Goal: Task Accomplishment & Management: Use online tool/utility

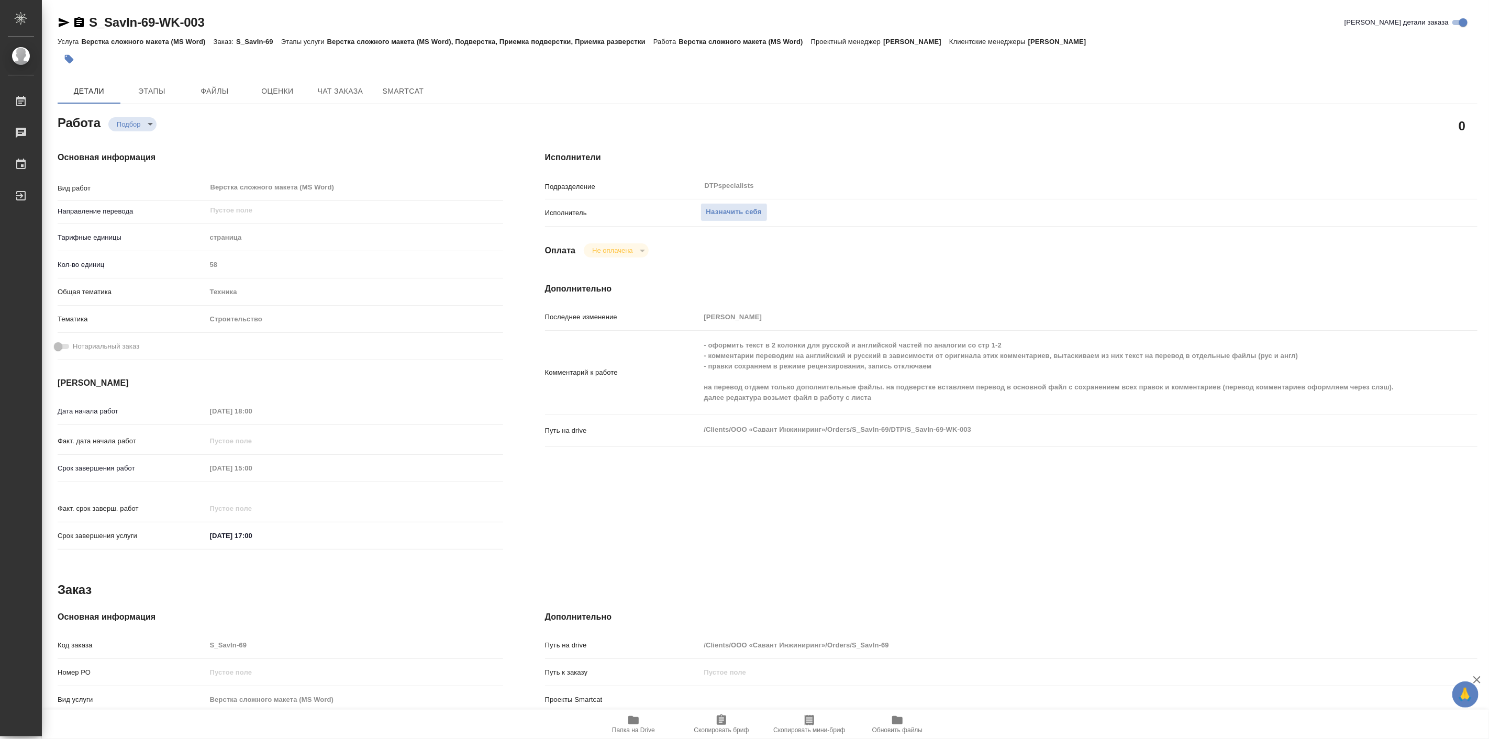
click at [351, 121] on div "Работа Подбор recruiting" at bounding box center [281, 122] width 446 height 19
type textarea "x"
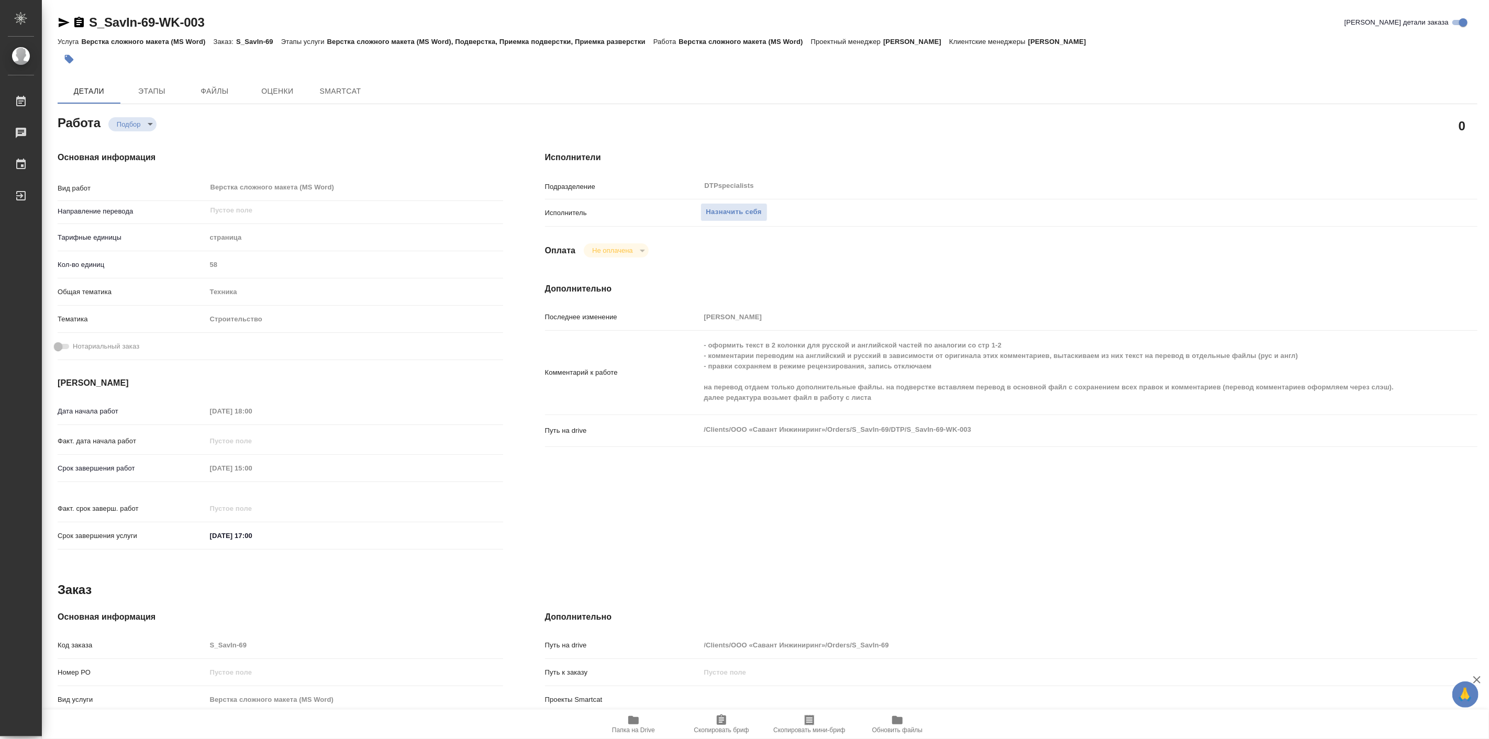
type textarea "x"
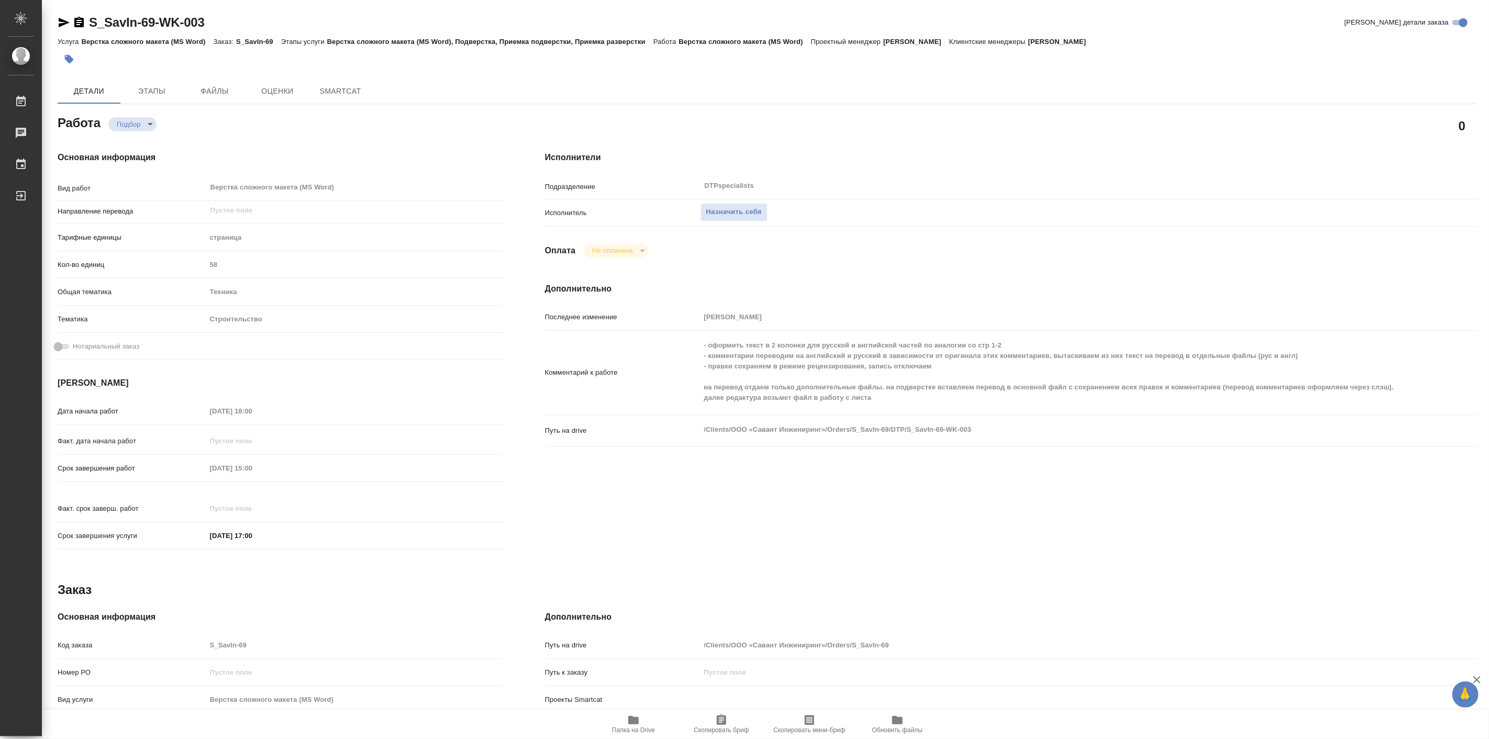
type textarea "x"
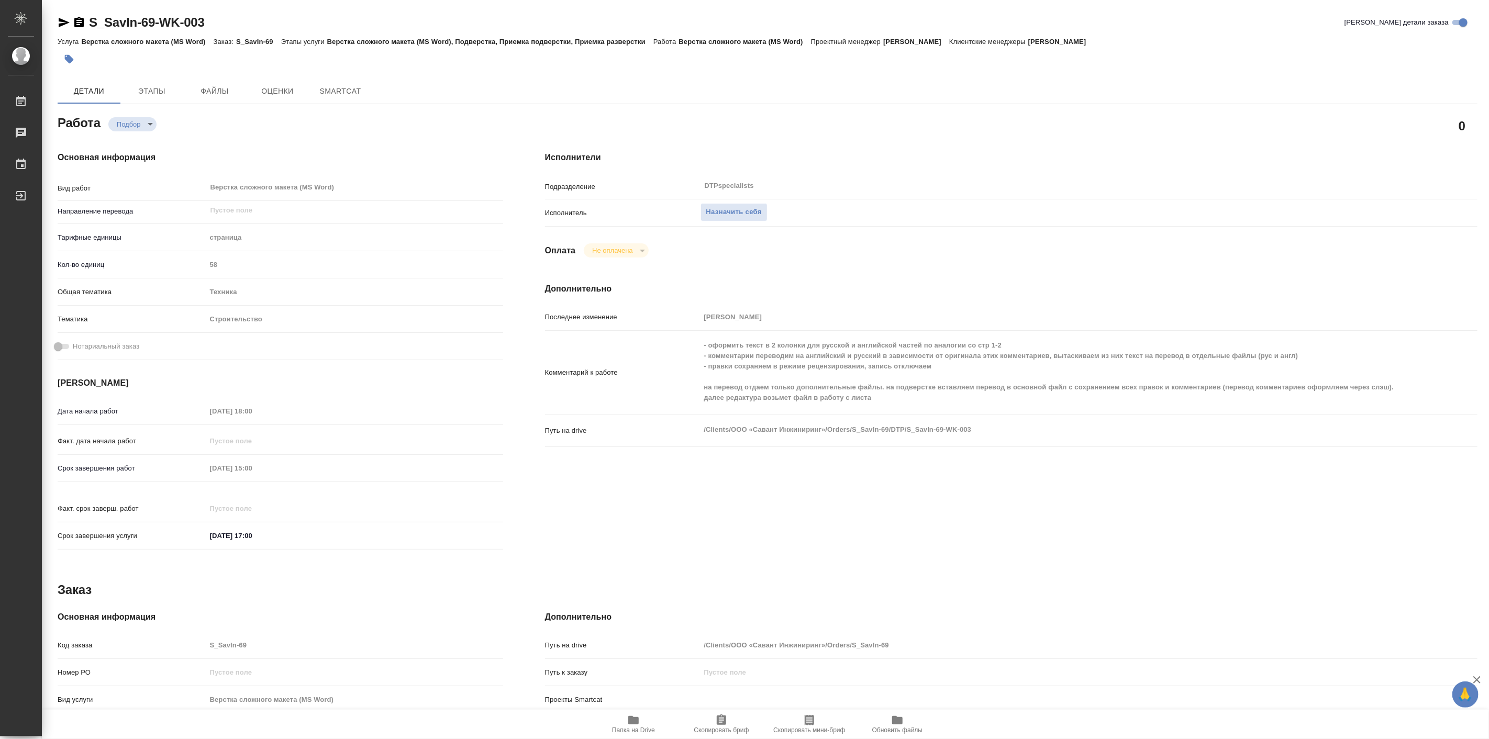
type textarea "x"
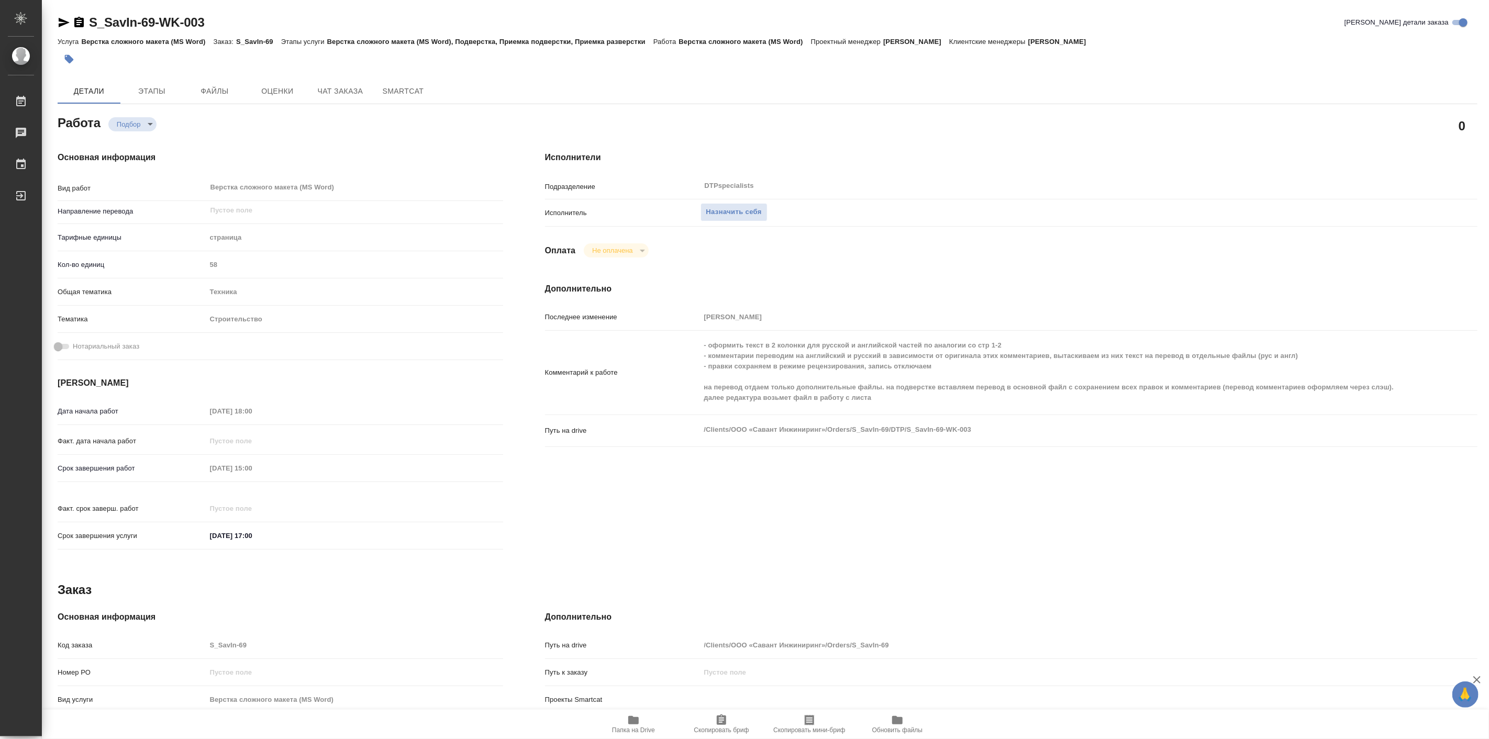
type textarea "x"
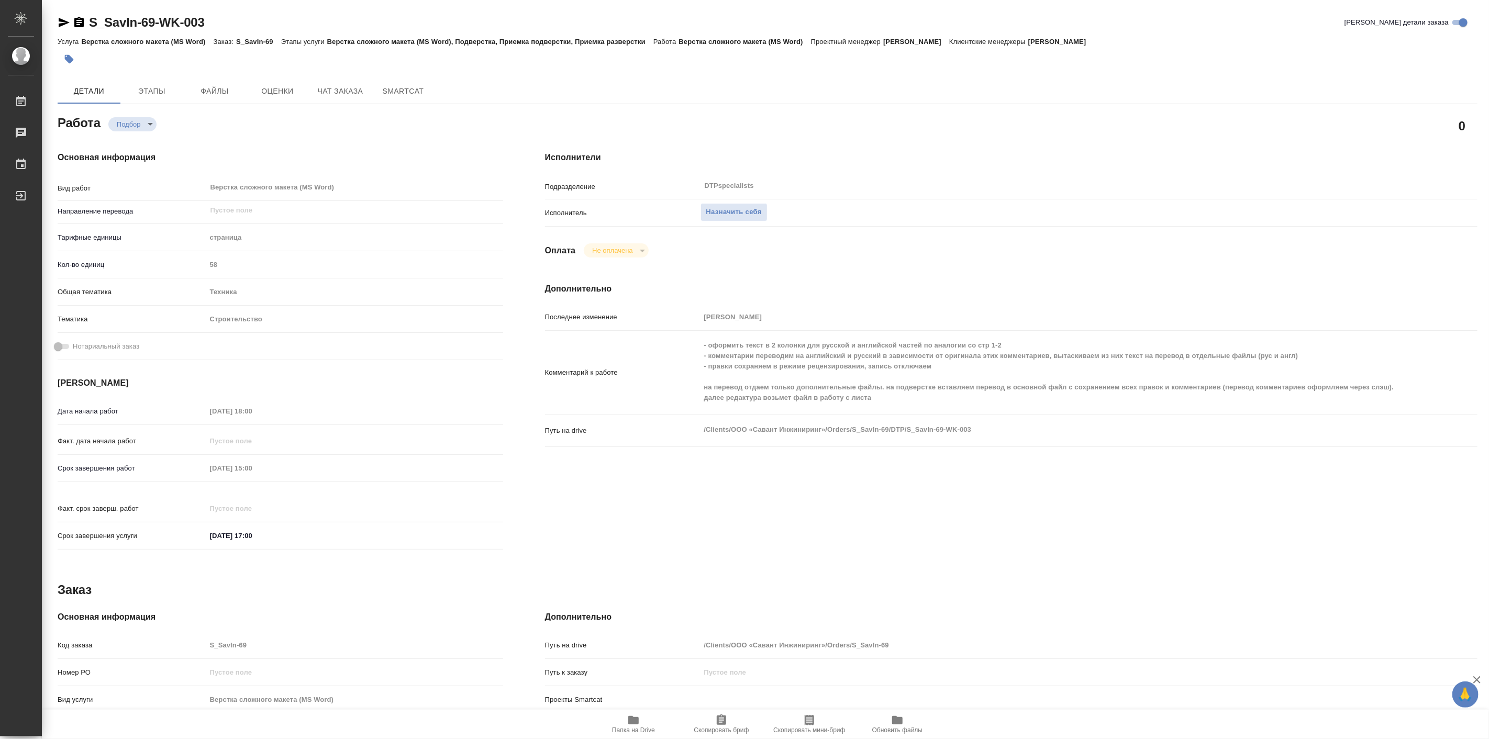
type textarea "x"
